Goal: Information Seeking & Learning: Learn about a topic

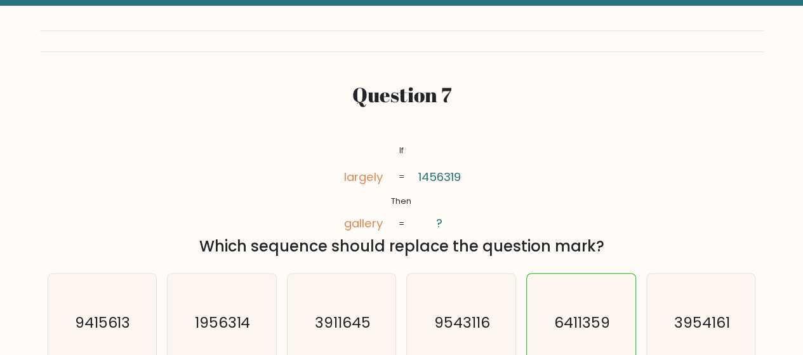
scroll to position [127, 0]
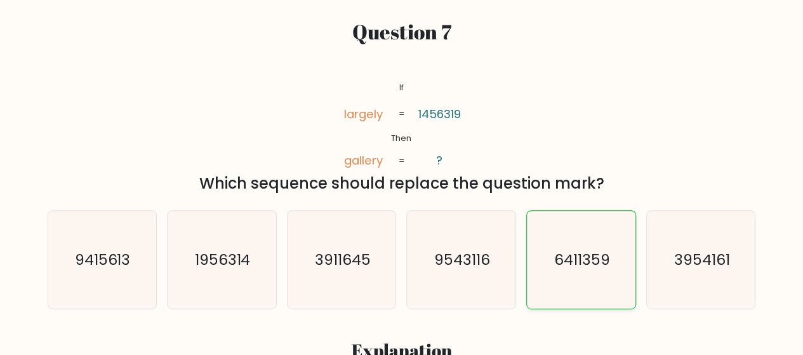
click at [560, 246] on icon "6411359" at bounding box center [581, 260] width 98 height 98
click at [402, 54] on input "e. 6411359" at bounding box center [402, 52] width 1 height 3
radio input "true"
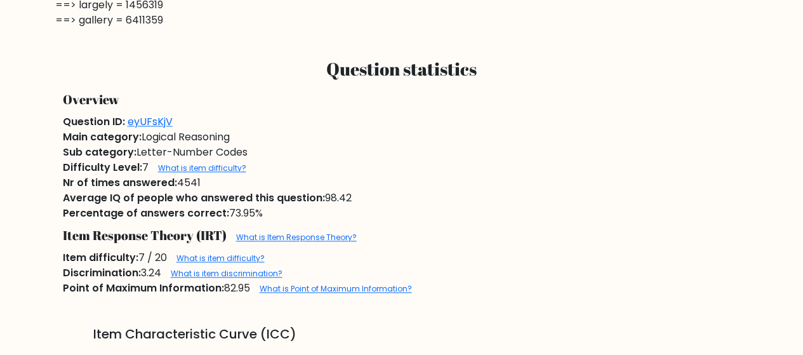
scroll to position [571, 0]
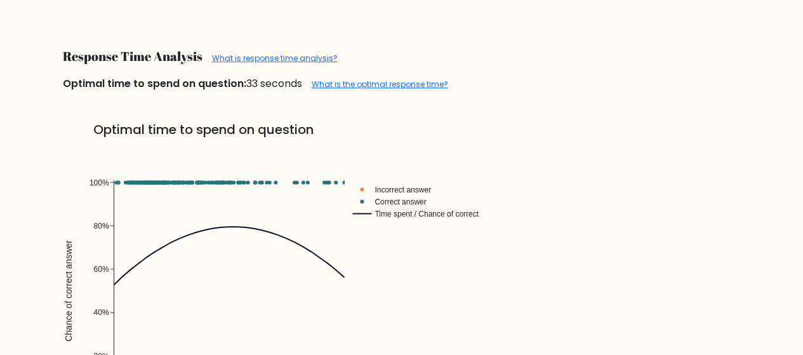
scroll to position [2149, 0]
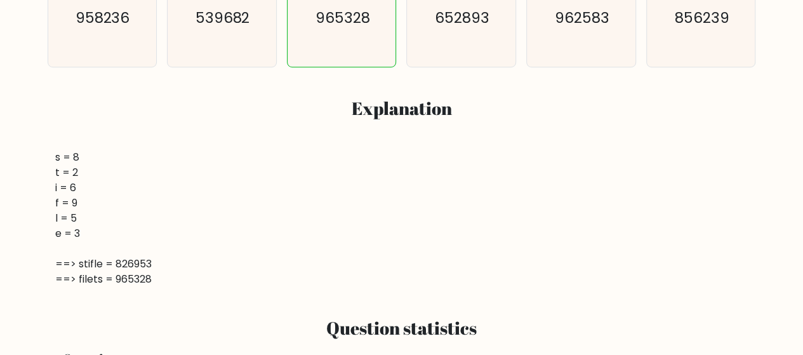
scroll to position [381, 0]
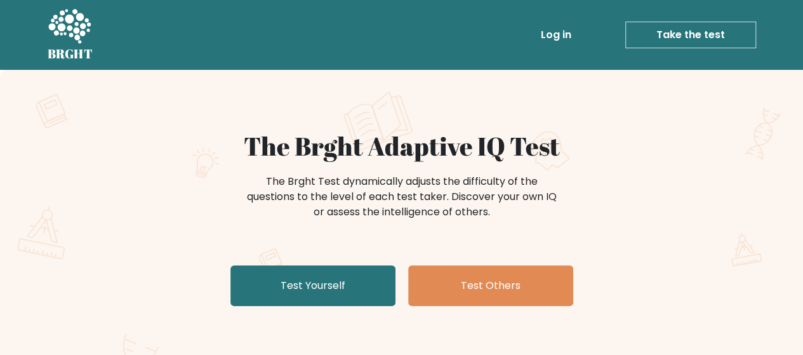
click at [67, 32] on icon at bounding box center [70, 27] width 44 height 38
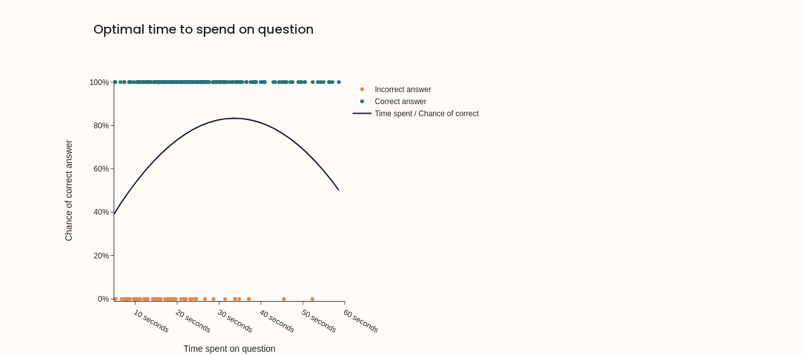
scroll to position [2563, 0]
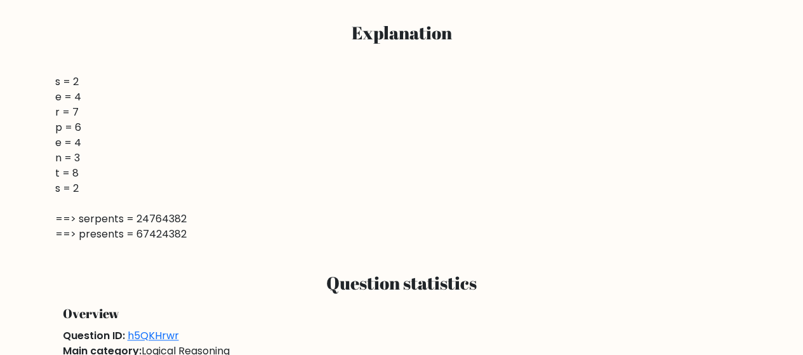
scroll to position [762, 0]
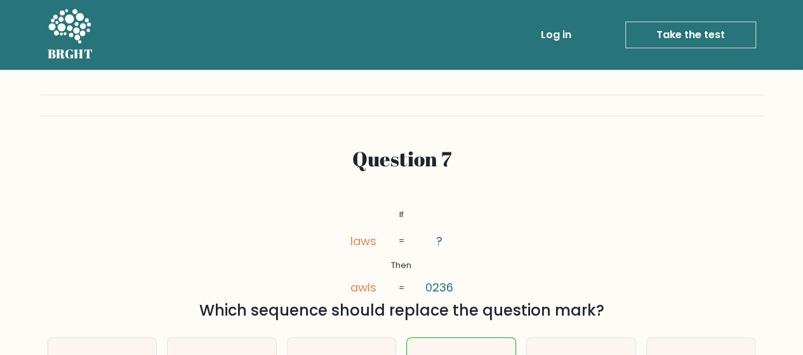
scroll to position [317, 0]
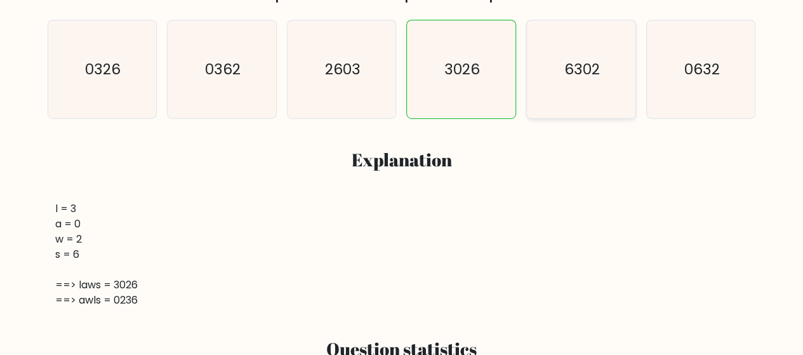
click at [575, 72] on text "6302" at bounding box center [582, 69] width 36 height 20
radio input "true"
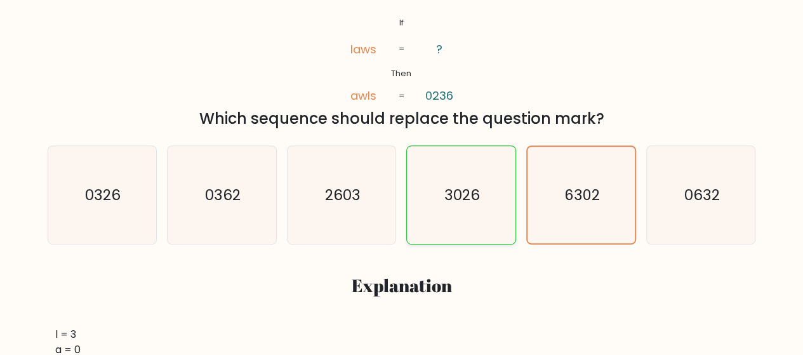
click at [455, 202] on text "3026" at bounding box center [462, 195] width 36 height 20
radio input "true"
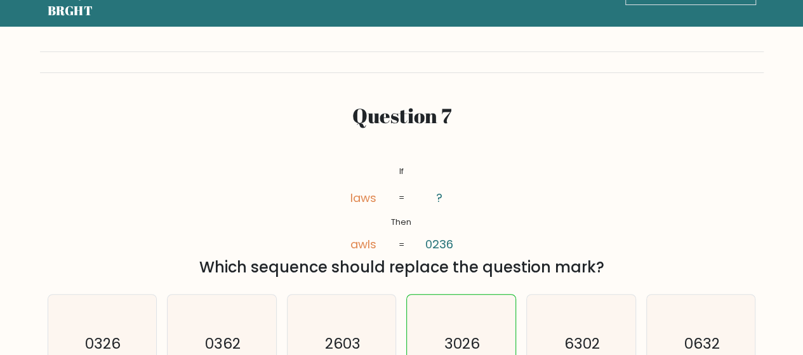
scroll to position [0, 0]
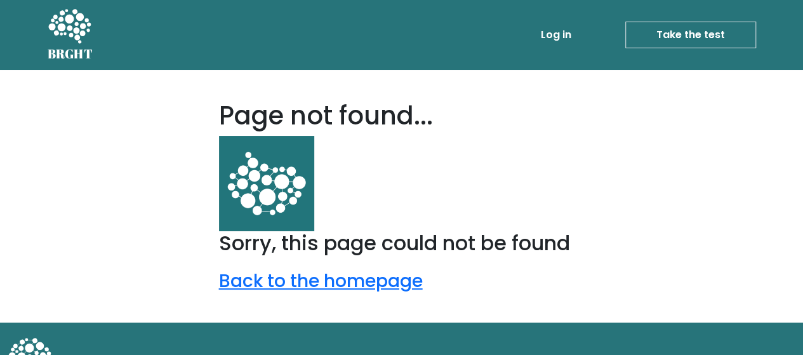
scroll to position [44, 0]
